Goal: Task Accomplishment & Management: Use online tool/utility

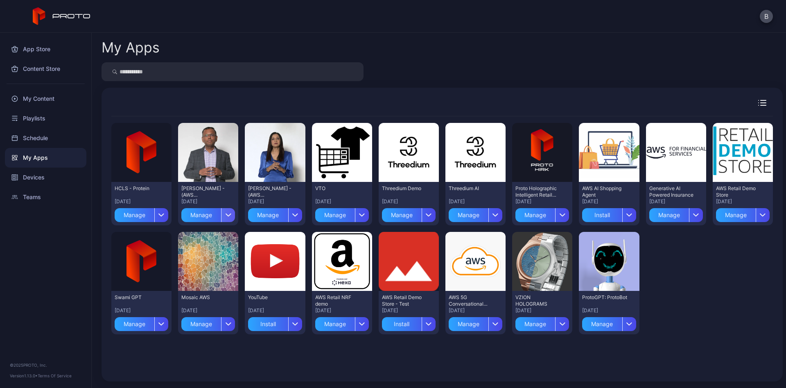
click at [228, 214] on icon "button" at bounding box center [228, 214] width 6 height 3
click at [220, 237] on button "Install" at bounding box center [209, 239] width 70 height 26
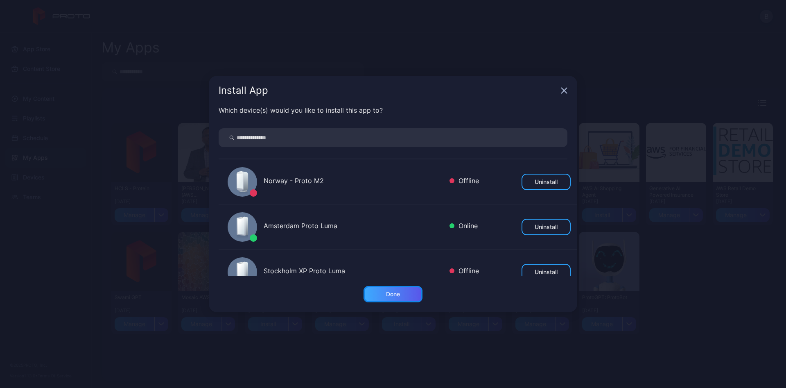
click at [408, 291] on div "Done" at bounding box center [393, 294] width 59 height 16
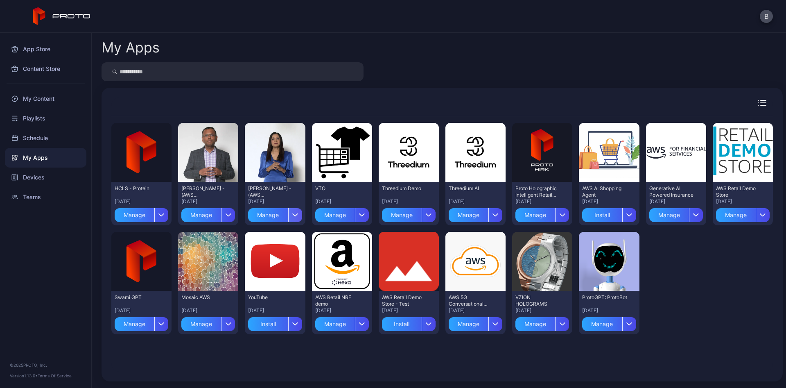
click at [296, 213] on div "button" at bounding box center [295, 215] width 14 height 14
click at [298, 238] on button "Install" at bounding box center [275, 239] width 70 height 26
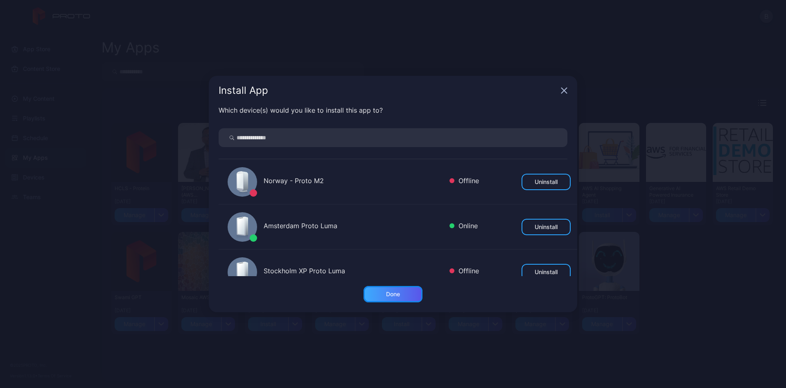
click at [396, 292] on div "Done" at bounding box center [393, 294] width 14 height 7
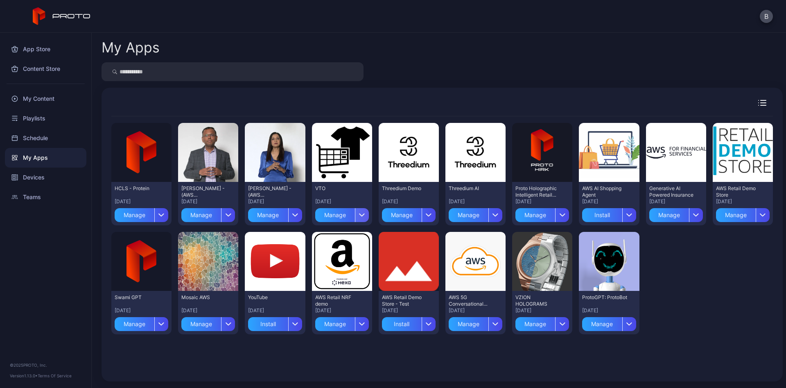
click at [360, 214] on icon "button" at bounding box center [362, 215] width 5 height 2
click at [365, 238] on button "Install" at bounding box center [342, 239] width 70 height 26
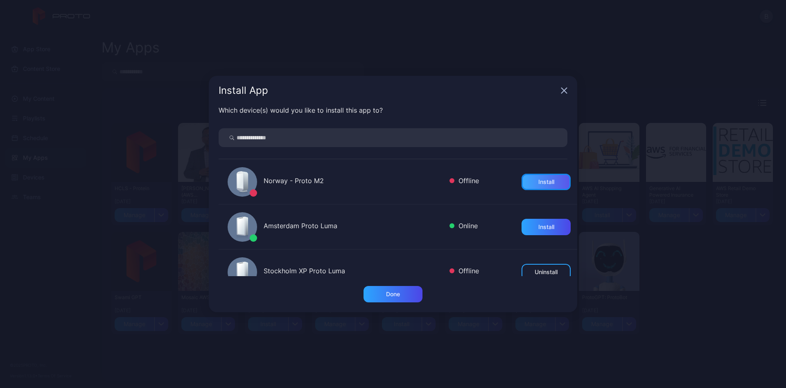
click at [555, 179] on div "Install" at bounding box center [546, 182] width 49 height 16
click at [391, 294] on div "Done" at bounding box center [393, 294] width 14 height 7
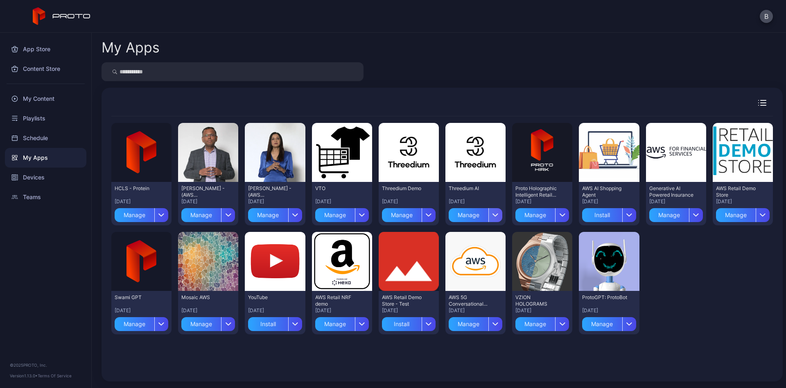
click at [497, 213] on icon "button" at bounding box center [496, 214] width 6 height 3
click at [486, 233] on button "Install" at bounding box center [476, 239] width 70 height 26
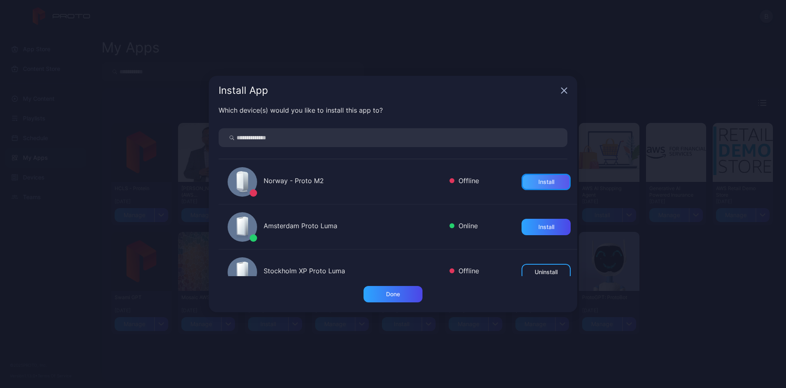
click at [562, 180] on div "Install" at bounding box center [546, 182] width 49 height 16
click at [410, 291] on div "Done" at bounding box center [393, 294] width 59 height 16
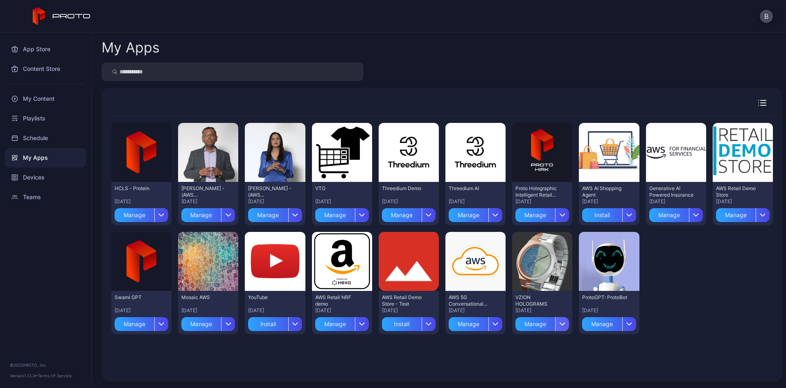
click at [562, 321] on div "button" at bounding box center [562, 324] width 14 height 14
click at [547, 347] on button "Install" at bounding box center [543, 348] width 70 height 26
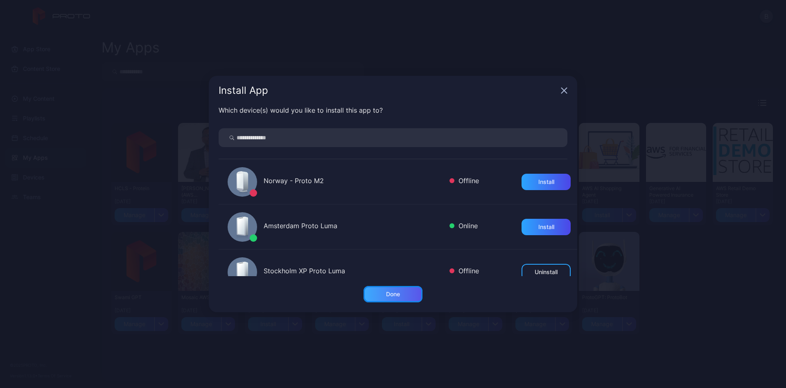
click at [390, 295] on div "Done" at bounding box center [393, 294] width 14 height 7
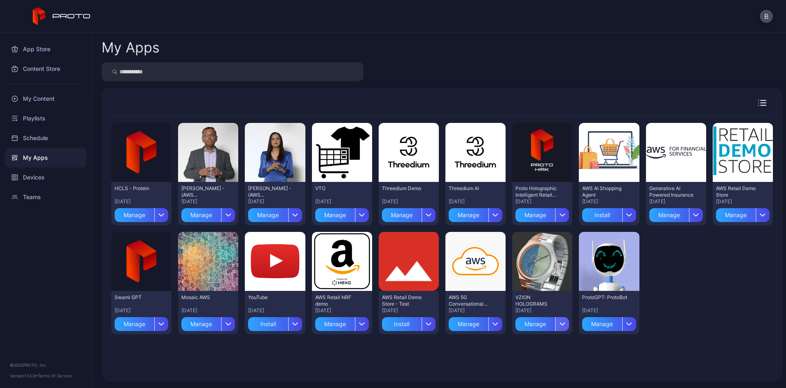
click at [564, 323] on icon "button" at bounding box center [563, 323] width 6 height 3
click at [527, 348] on button "Install" at bounding box center [543, 348] width 70 height 26
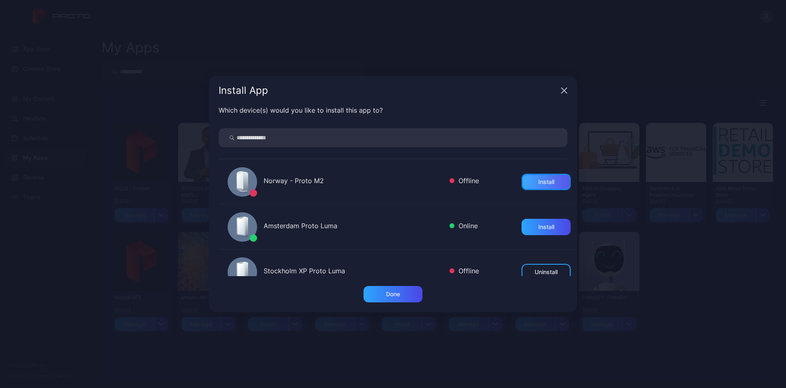
click at [534, 181] on div "Install" at bounding box center [546, 182] width 49 height 16
click at [401, 293] on div "Done" at bounding box center [393, 294] width 59 height 16
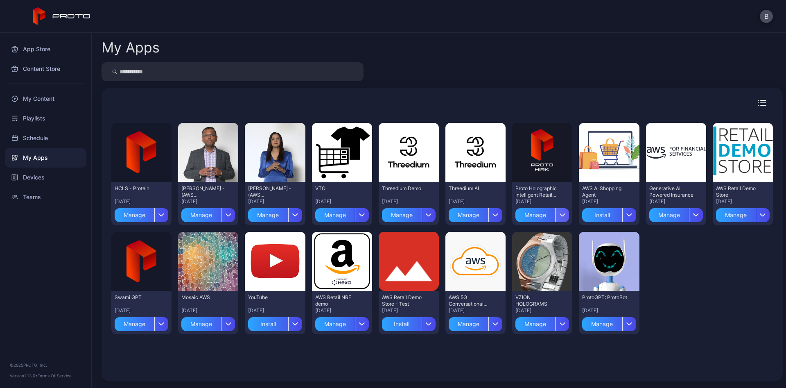
click at [564, 218] on div "button" at bounding box center [562, 215] width 14 height 14
click at [556, 237] on button "Install" at bounding box center [543, 239] width 70 height 26
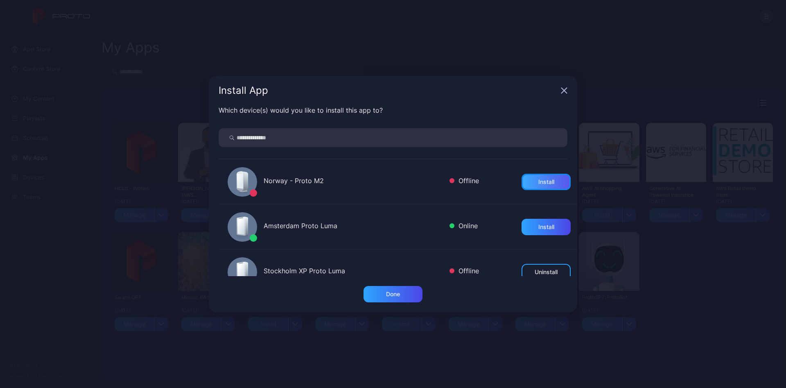
click at [544, 184] on div "Install" at bounding box center [547, 182] width 16 height 7
click at [404, 292] on div "Done" at bounding box center [393, 294] width 59 height 16
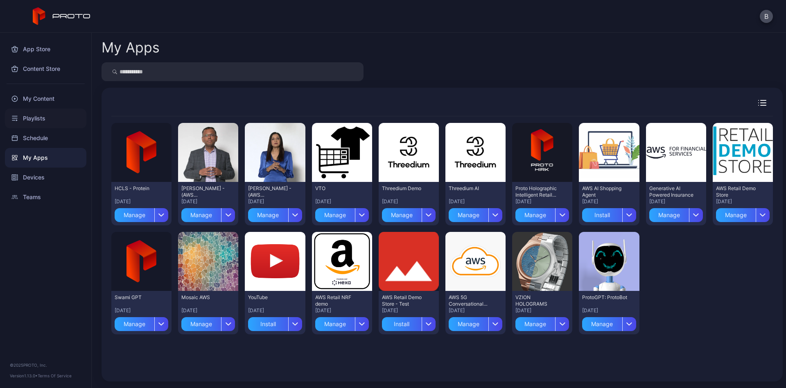
click at [35, 115] on div "Playlists" at bounding box center [46, 119] width 82 height 20
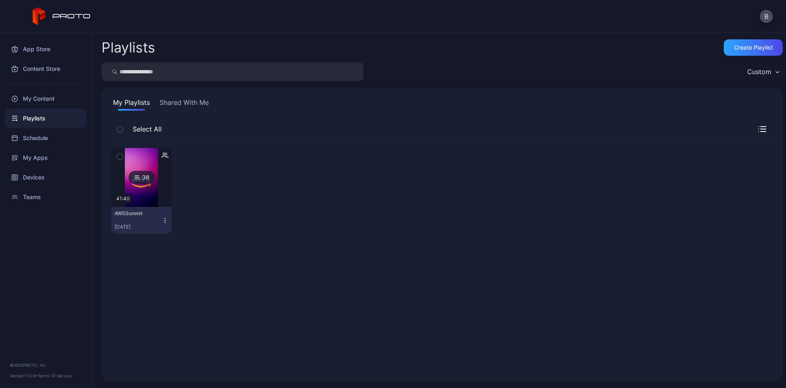
click at [167, 218] on icon "button" at bounding box center [165, 220] width 7 height 7
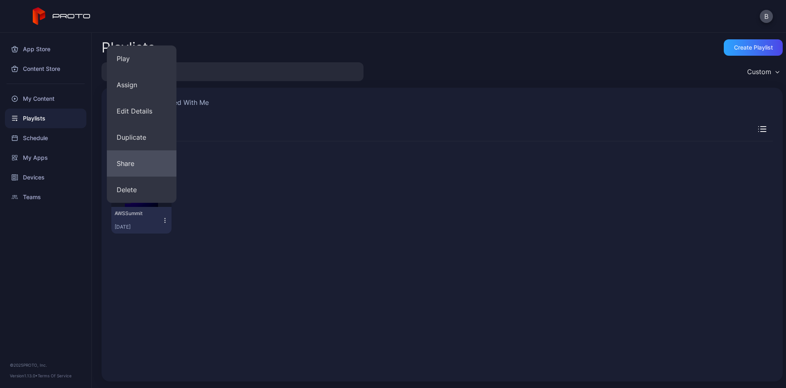
click at [147, 160] on button "Share" at bounding box center [142, 163] width 70 height 26
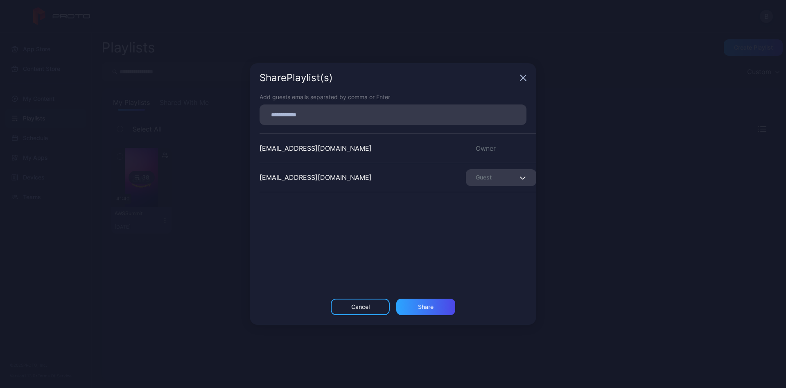
click at [523, 79] on icon "button" at bounding box center [523, 77] width 5 height 5
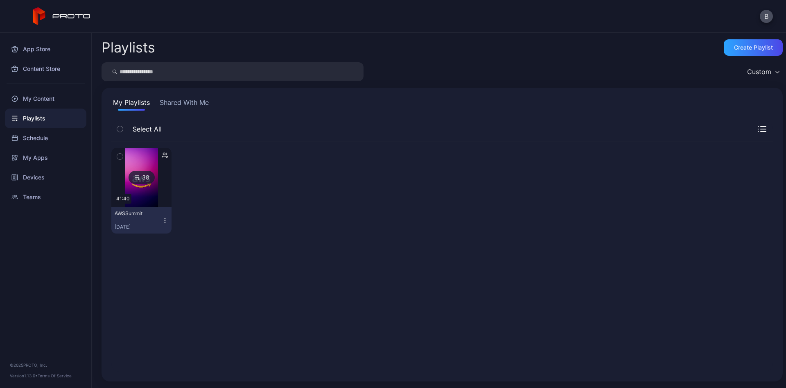
click at [163, 213] on button "AWSSummit [DATE]" at bounding box center [141, 220] width 60 height 27
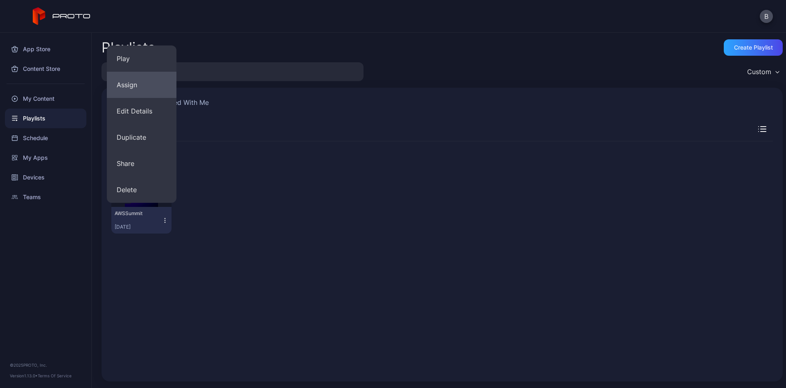
click at [145, 81] on button "Assign" at bounding box center [142, 85] width 70 height 26
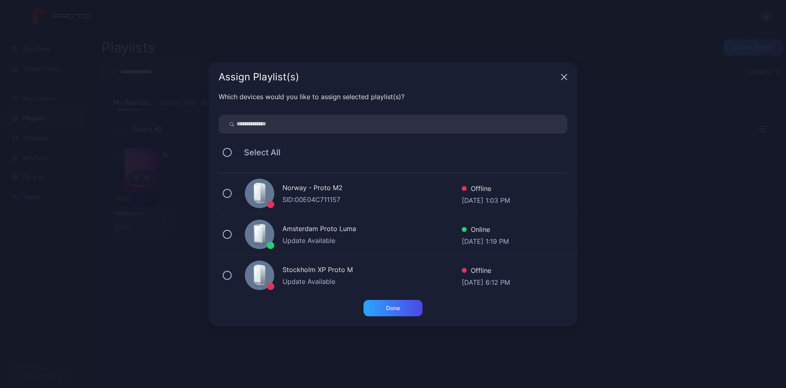
click at [223, 190] on div "Norway - Proto M2 SID: 00E04C711157 Offline [DATE] 1:03 PM" at bounding box center [398, 193] width 359 height 41
click at [373, 306] on div "Done" at bounding box center [393, 308] width 59 height 16
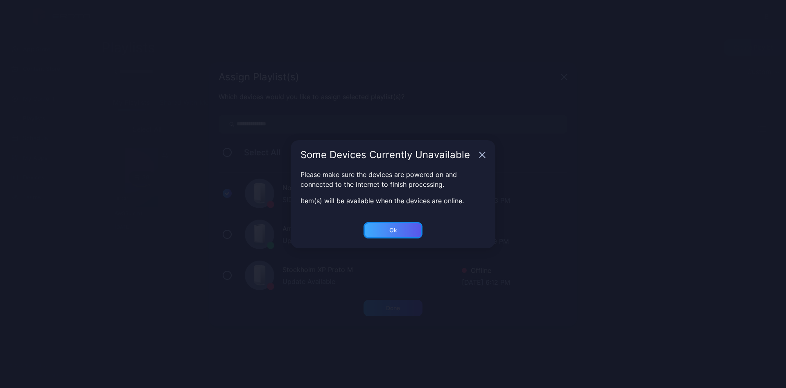
click at [398, 300] on div "Ok" at bounding box center [393, 308] width 59 height 16
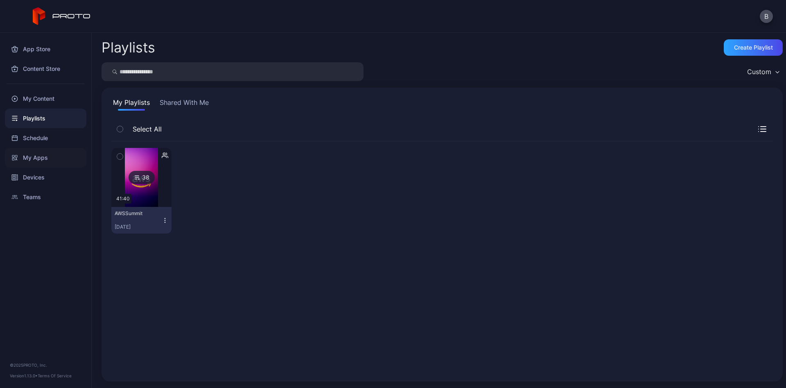
click at [47, 153] on div "My Apps" at bounding box center [46, 158] width 82 height 20
